Goal: Information Seeking & Learning: Learn about a topic

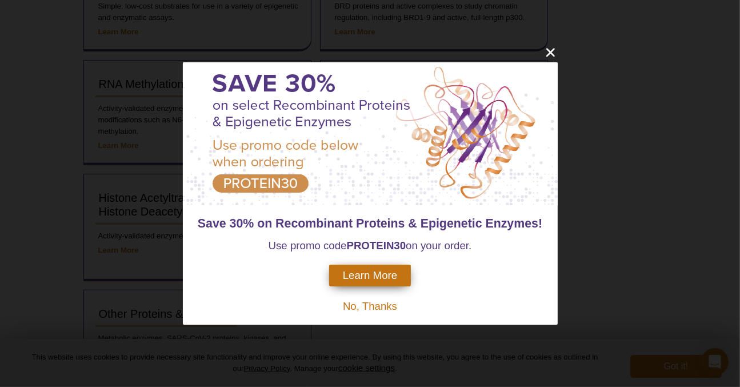
scroll to position [495, 0]
click at [548, 52] on icon "close" at bounding box center [550, 52] width 14 height 14
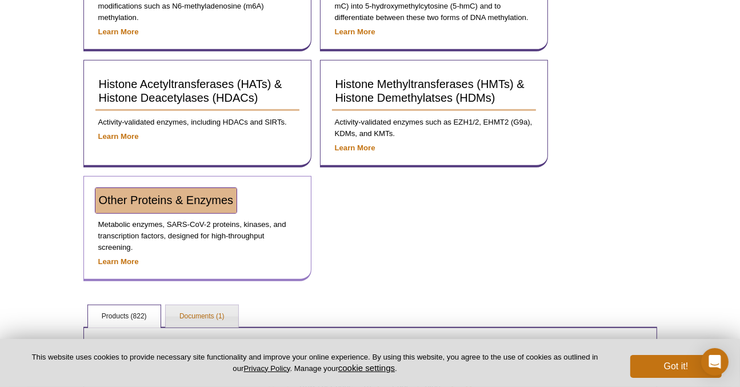
click at [179, 198] on span "Other Proteins & Enzymes" at bounding box center [166, 200] width 135 height 13
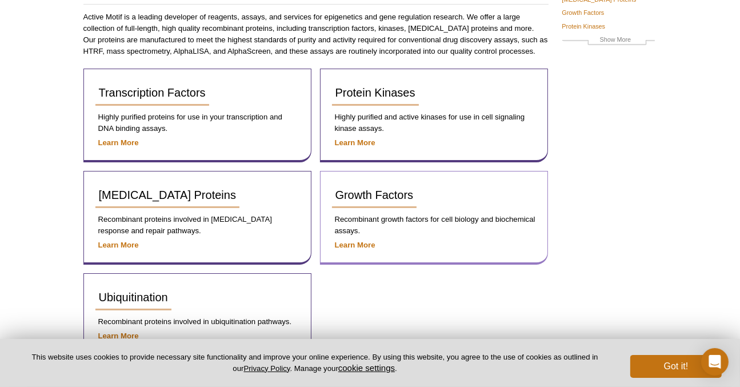
scroll to position [245, 0]
